Goal: Use online tool/utility

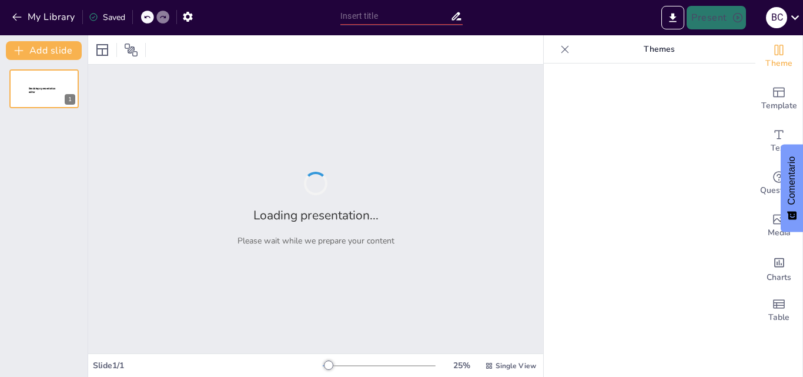
type input "Calamidad Pública y Seguridad Territorial: Definiciones y Conexiones"
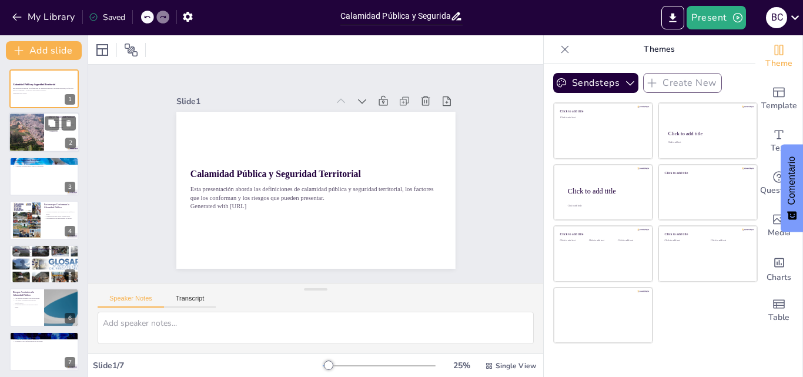
click at [43, 134] on div at bounding box center [26, 131] width 35 height 43
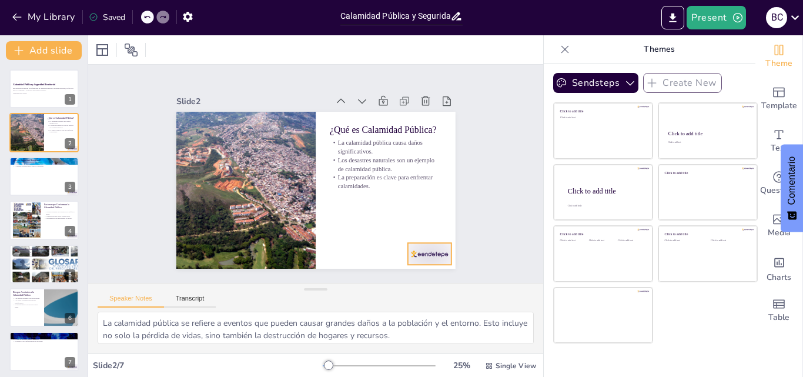
click at [370, 287] on div at bounding box center [346, 309] width 47 height 45
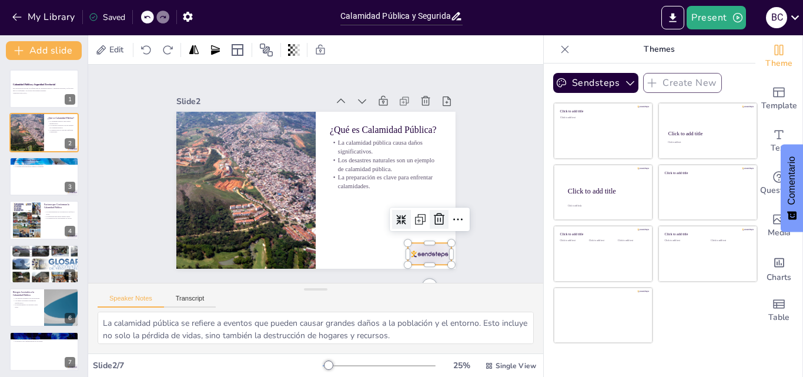
click at [387, 280] on icon at bounding box center [377, 290] width 20 height 20
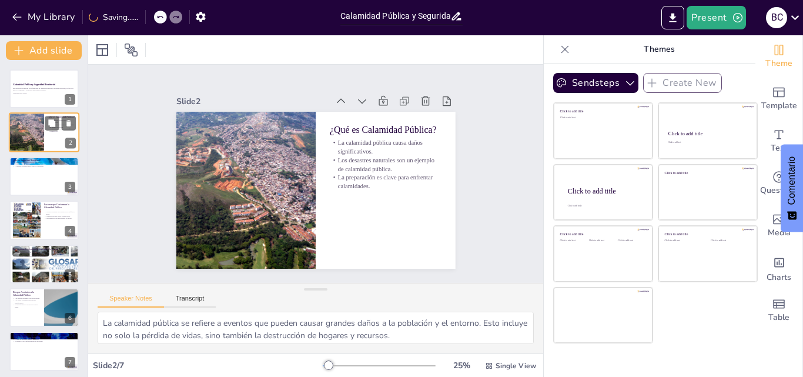
click at [70, 148] on div "2" at bounding box center [70, 143] width 11 height 11
click at [56, 201] on div at bounding box center [44, 220] width 71 height 40
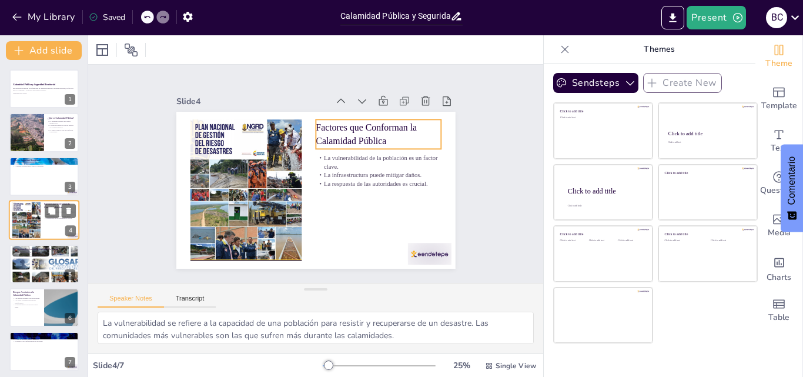
scroll to position [2, 0]
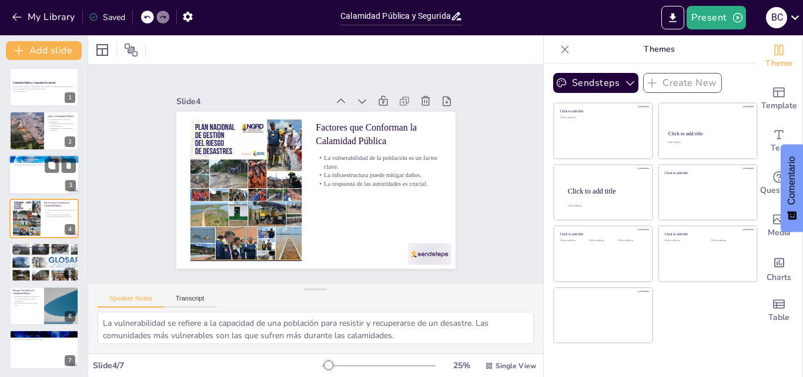
click at [59, 166] on div at bounding box center [60, 165] width 31 height 14
type textarea "La seguridad territorial se centra en la protección de un área específica y sus…"
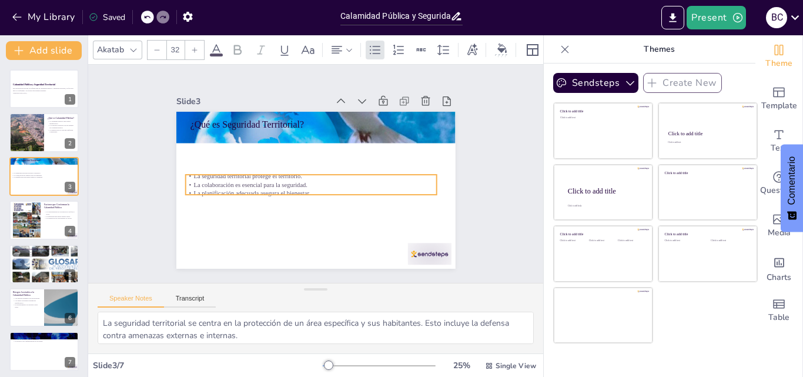
drag, startPoint x: 242, startPoint y: 129, endPoint x: 237, endPoint y: 171, distance: 42.6
click at [237, 171] on p "La seguridad territorial protege el territorio." at bounding box center [314, 179] width 155 height 208
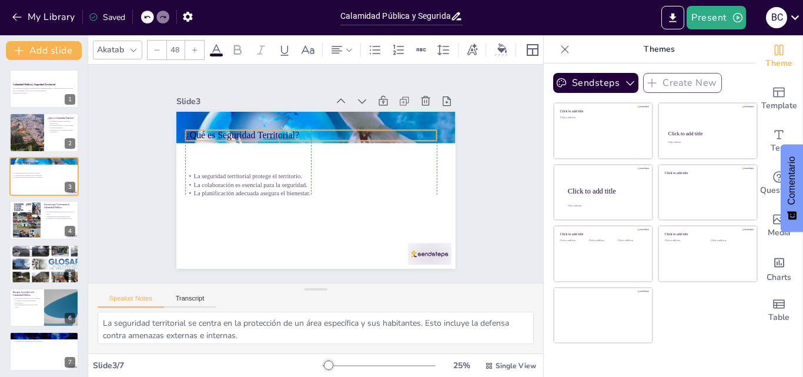
drag, startPoint x: 219, startPoint y: 117, endPoint x: 216, endPoint y: 128, distance: 11.0
click at [216, 128] on p "¿Qué es Seguridad Territorial?" at bounding box center [327, 137] width 234 height 114
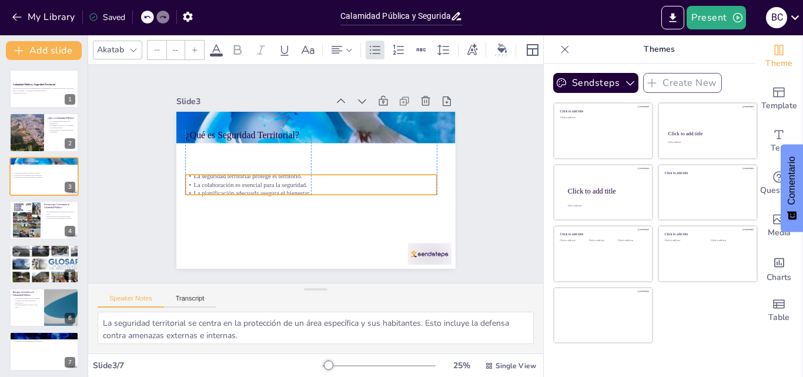
type input "32"
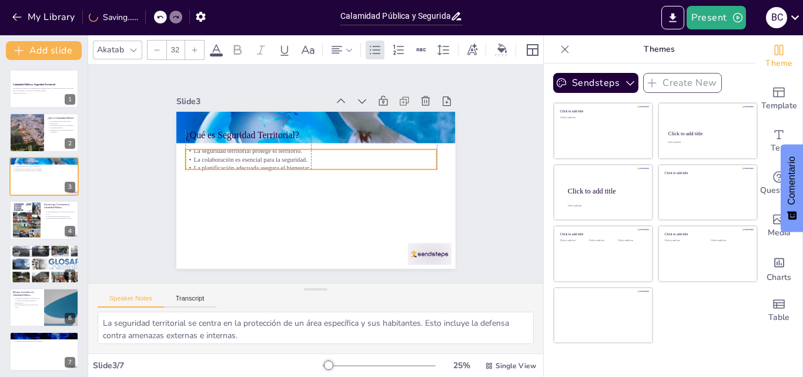
drag, startPoint x: 238, startPoint y: 176, endPoint x: 235, endPoint y: 150, distance: 25.4
click at [247, 150] on p "La colaboración es esencial para la seguridad." at bounding box center [324, 162] width 155 height 208
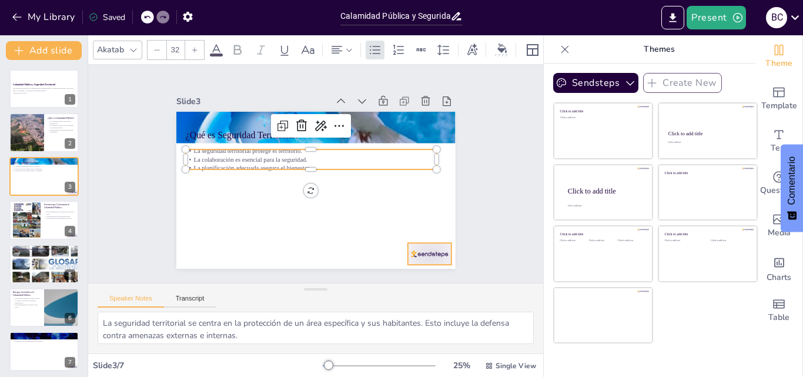
click at [223, 105] on div at bounding box center [201, 94] width 43 height 22
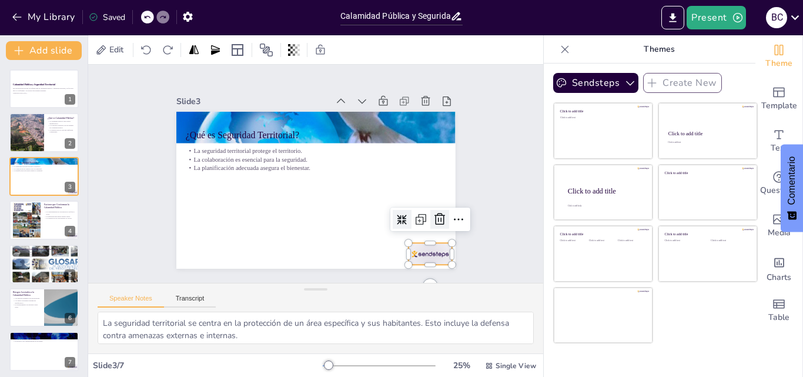
click at [427, 99] on icon at bounding box center [416, 89] width 19 height 19
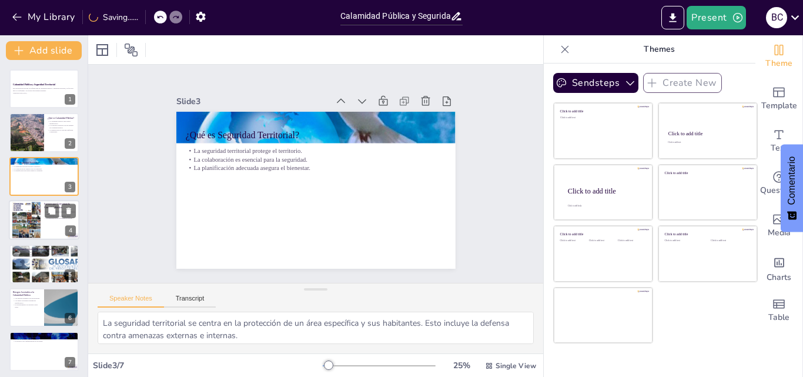
click at [48, 226] on div at bounding box center [44, 220] width 71 height 40
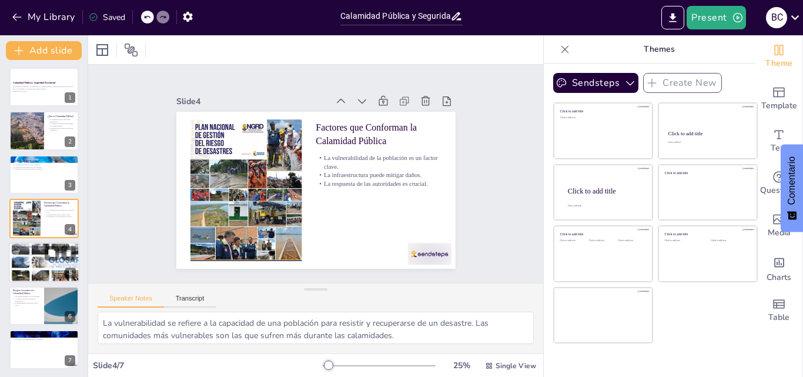
scroll to position [4, 0]
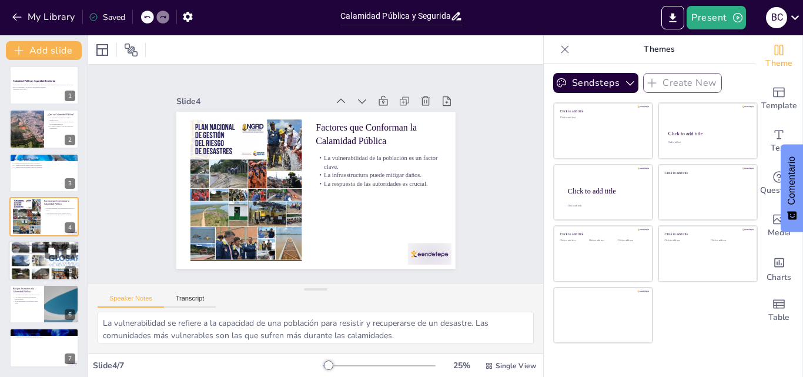
click at [42, 256] on div at bounding box center [44, 260] width 91 height 40
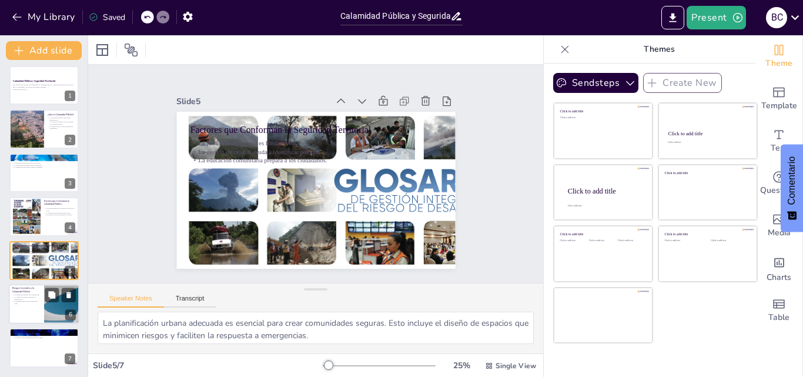
click at [39, 314] on div at bounding box center [44, 304] width 71 height 40
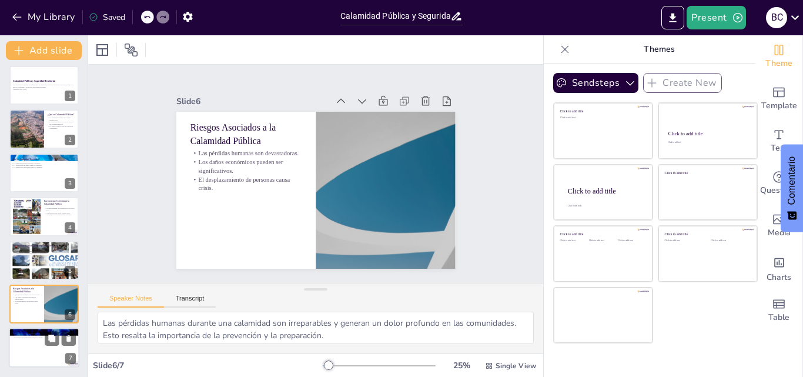
click at [57, 329] on p "Riesgos Asociados a la Seguridad Territorial" at bounding box center [43, 331] width 63 height 4
type textarea "Los conflictos territoriales pueden surgir cuando diferentes grupos compiten po…"
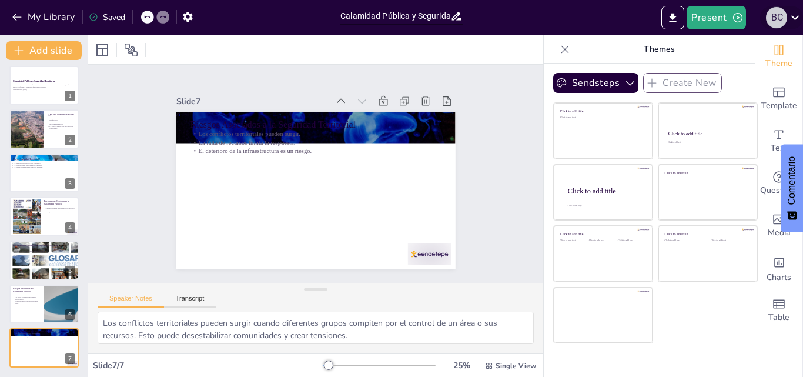
click at [781, 26] on div "B C" at bounding box center [776, 17] width 21 height 21
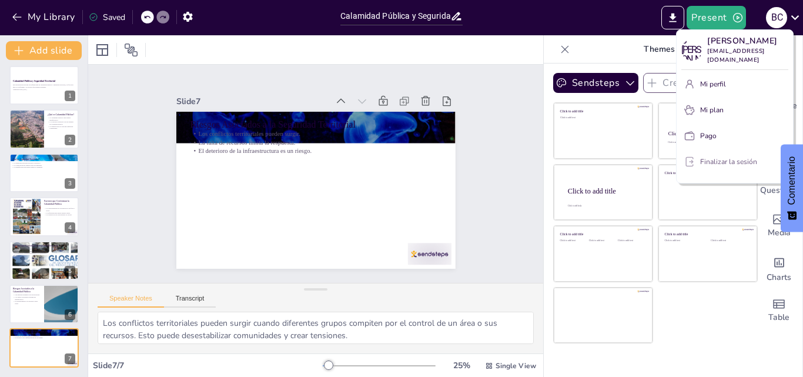
click at [723, 160] on font "Finalizar la sesión" at bounding box center [728, 161] width 57 height 9
